Goal: Task Accomplishment & Management: Manage account settings

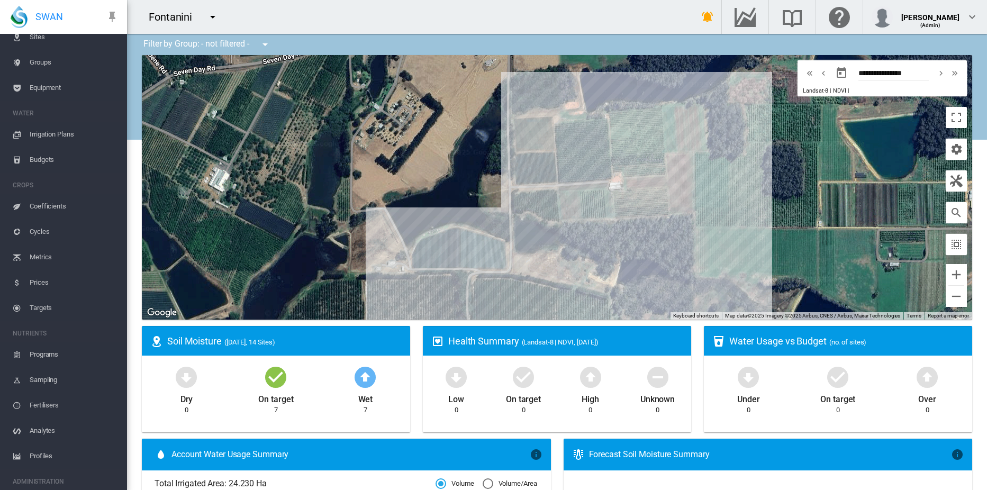
scroll to position [107, 0]
click at [70, 451] on span "Account Details" at bounding box center [74, 451] width 89 height 25
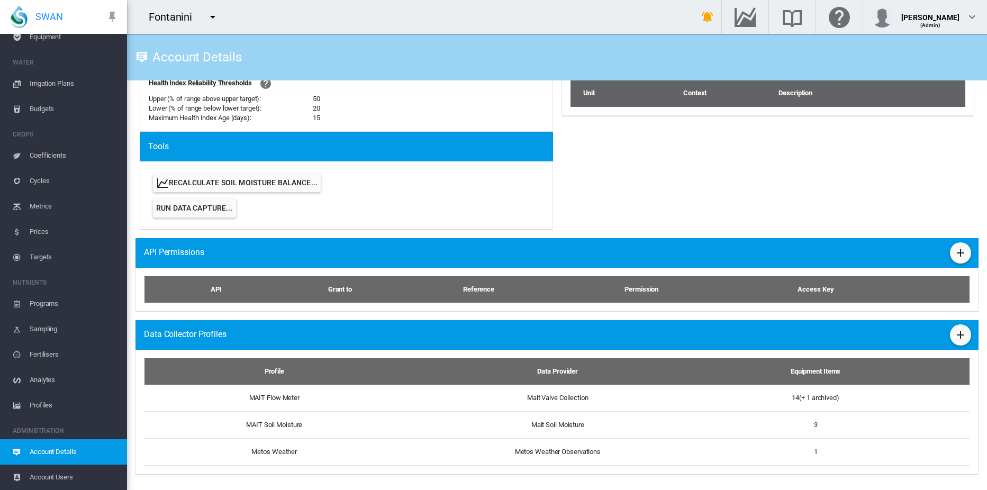
scroll to position [479, 0]
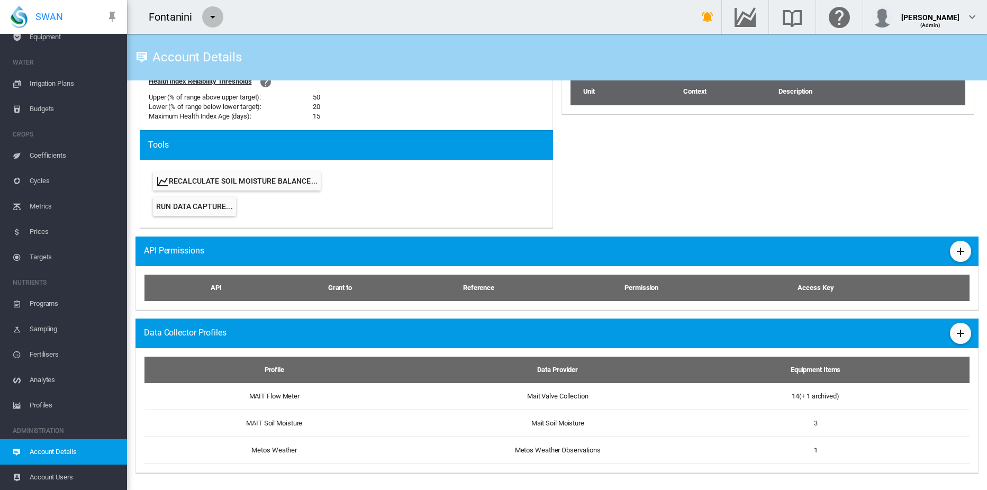
click at [213, 18] on md-icon "icon-menu-down" at bounding box center [212, 17] width 13 height 13
drag, startPoint x: 233, startPoint y: 32, endPoint x: 166, endPoint y: 34, distance: 66.7
click at [166, 34] on body "SWAN ACCOUNT Dashboard Sites Groups Equipment WATER Irrigation Plans" at bounding box center [493, 245] width 987 height 490
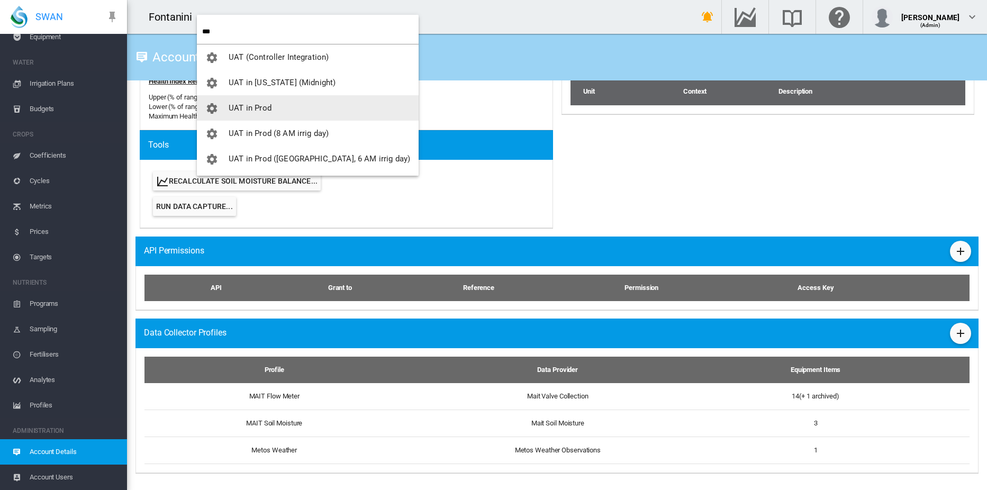
type input "***"
click at [258, 108] on span "UAT in Prod" at bounding box center [250, 108] width 43 height 10
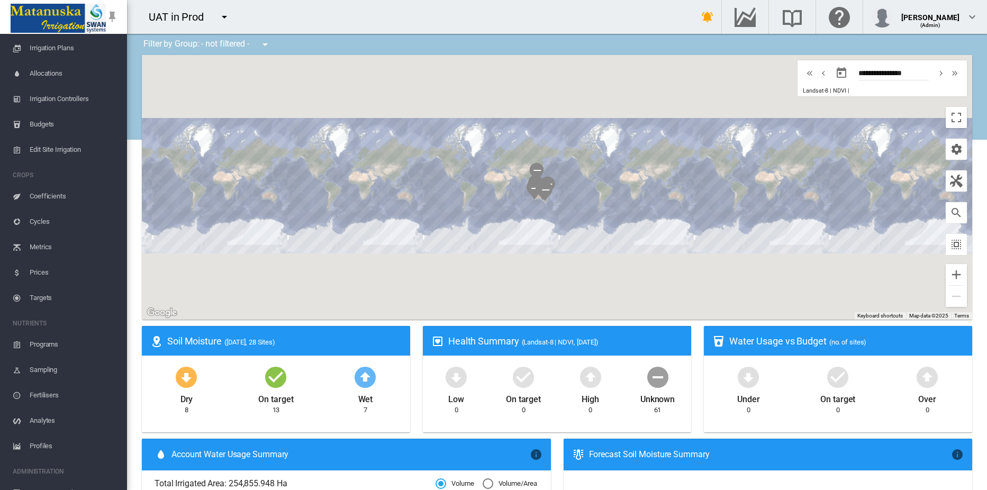
scroll to position [209, 0]
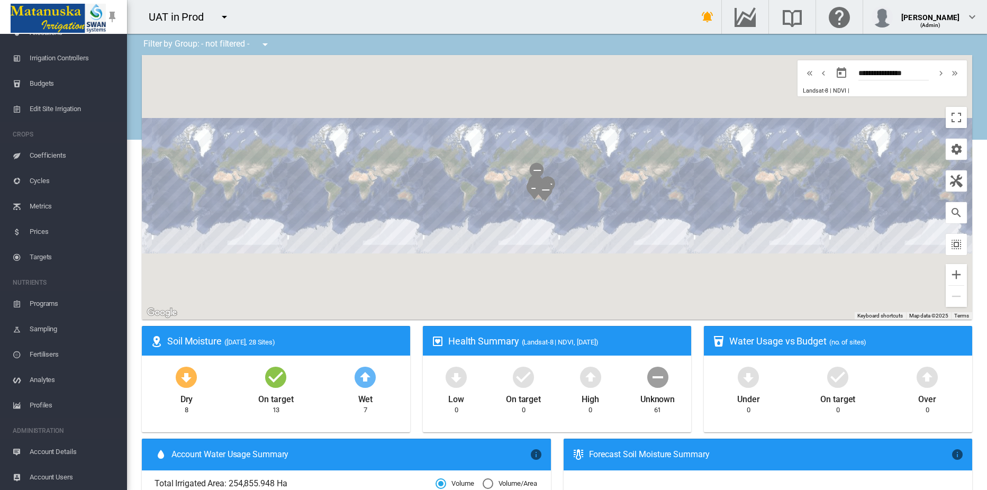
click at [59, 449] on span "Account Details" at bounding box center [74, 451] width 89 height 25
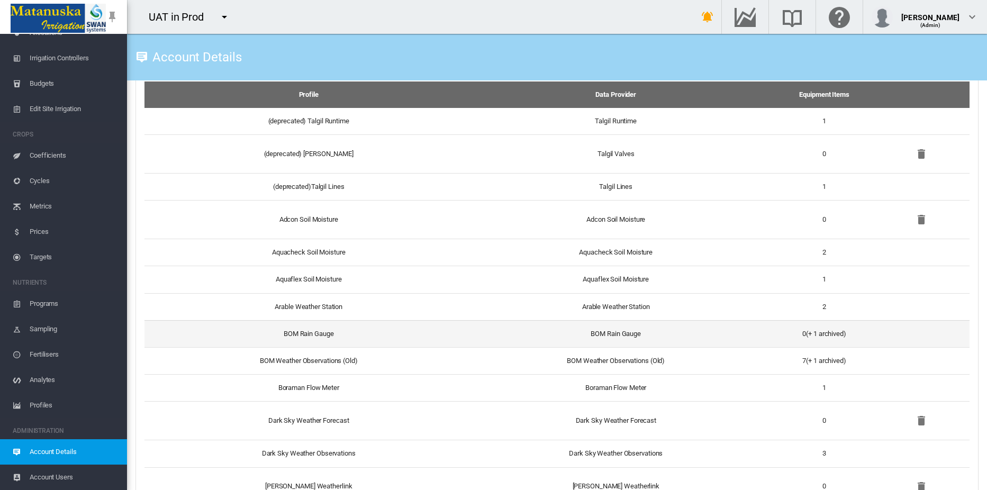
scroll to position [794, 0]
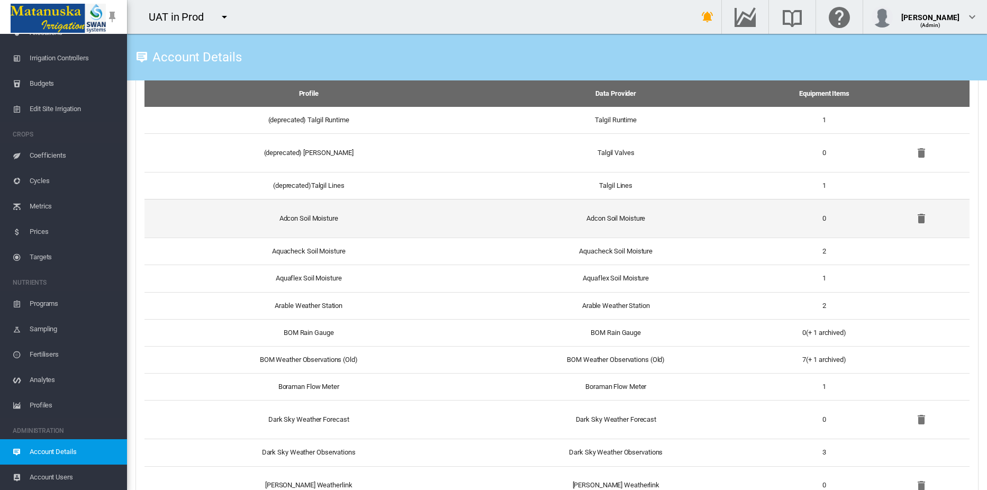
click at [307, 218] on td "Adcon Soil Moisture" at bounding box center [304, 218] width 320 height 39
